Goal: Navigation & Orientation: Find specific page/section

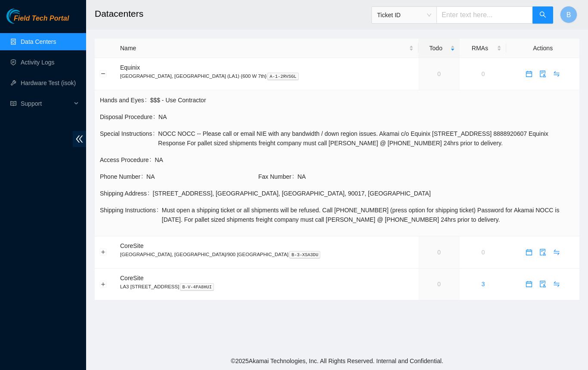
click at [35, 38] on link "Data Centers" at bounding box center [38, 41] width 35 height 7
click at [102, 73] on button "Collapse row" at bounding box center [103, 74] width 7 height 7
